Goal: Manage account settings

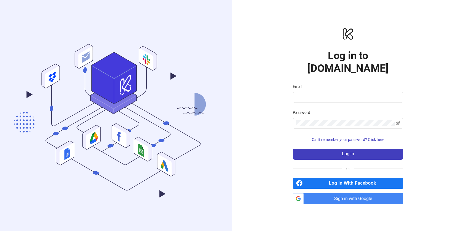
click at [417, 129] on div "logo/logo-mobile Log in to [DOMAIN_NAME] Email Password Can't remember your pas…" at bounding box center [348, 115] width 232 height 231
click at [374, 193] on span "Sign in with Google" at bounding box center [354, 198] width 97 height 11
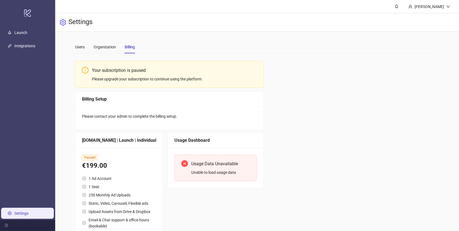
click at [87, 48] on div "Users Organization Billing" at bounding box center [105, 47] width 60 height 13
click at [85, 47] on div "Users" at bounding box center [80, 47] width 10 height 6
click at [113, 44] on div "Organization" at bounding box center [105, 47] width 22 height 6
click at [80, 51] on div "Users" at bounding box center [80, 47] width 10 height 13
click at [17, 208] on ul "Launch Integrations Settings" at bounding box center [27, 123] width 55 height 194
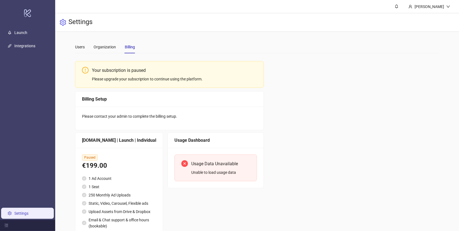
click at [20, 208] on link "Settings" at bounding box center [21, 213] width 14 height 4
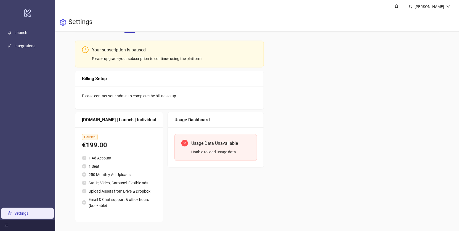
scroll to position [31, 0]
click at [27, 208] on link "Settings" at bounding box center [21, 213] width 14 height 4
click at [417, 4] on div "Kapil Raj" at bounding box center [430, 7] width 34 height 6
click at [417, 28] on span "Logout" at bounding box center [437, 31] width 27 height 6
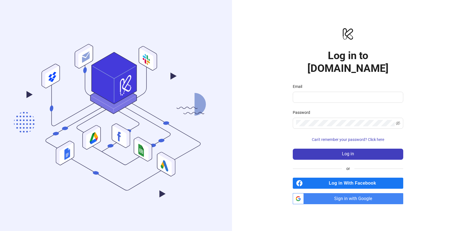
click at [348, 193] on span "Sign in with Google" at bounding box center [354, 198] width 97 height 11
